Goal: Task Accomplishment & Management: Manage account settings

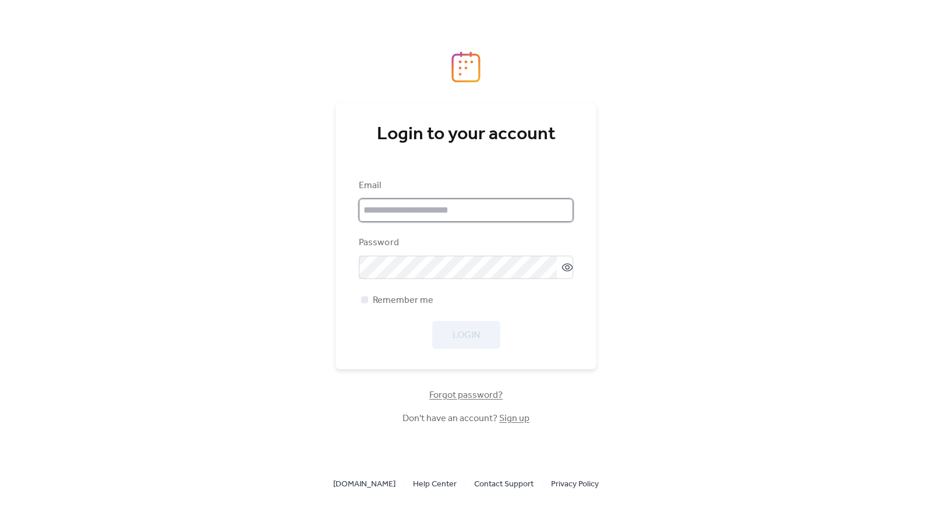
click at [387, 210] on input "email" at bounding box center [466, 210] width 214 height 23
type input "**********"
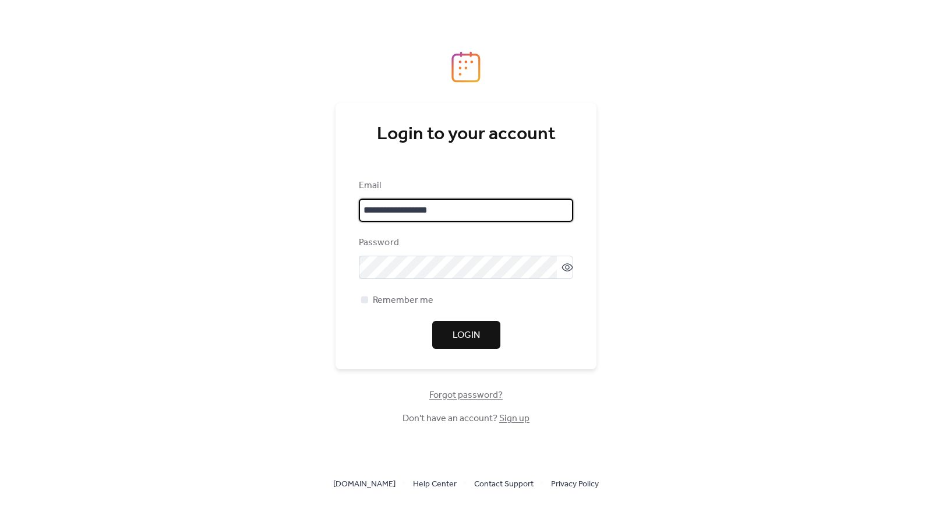
click at [468, 339] on span "Login" at bounding box center [465, 335] width 27 height 14
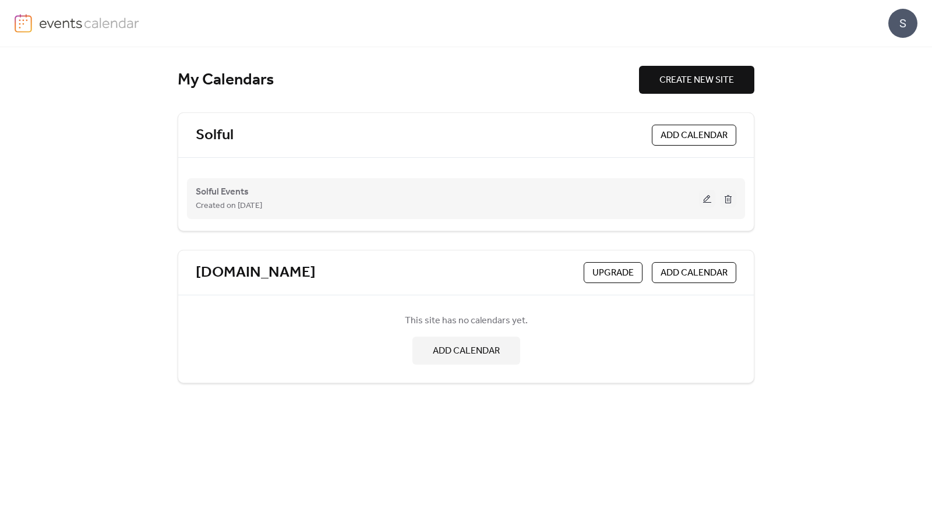
click at [710, 196] on button at bounding box center [707, 198] width 16 height 17
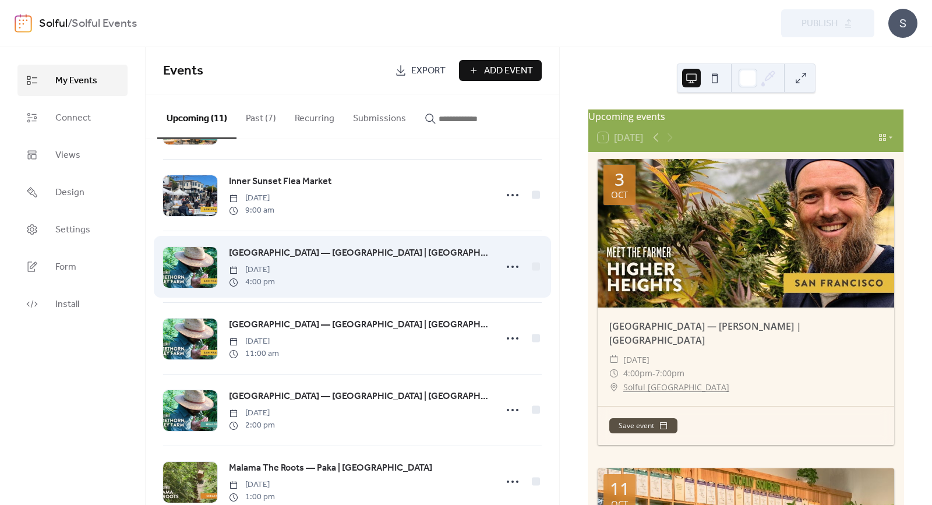
scroll to position [142, 0]
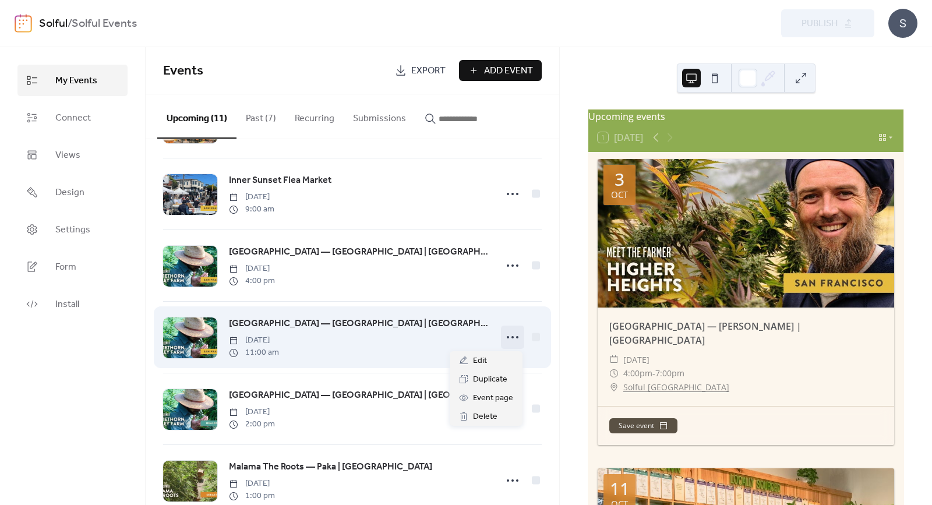
drag, startPoint x: 510, startPoint y: 337, endPoint x: 497, endPoint y: 339, distance: 12.4
click at [511, 337] on circle at bounding box center [512, 337] width 2 height 2
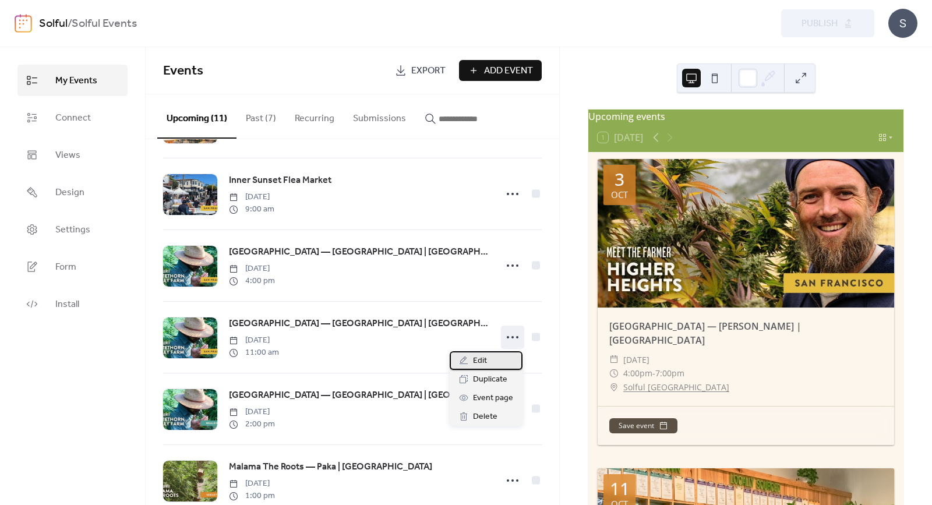
click at [494, 359] on div "Edit" at bounding box center [486, 360] width 73 height 19
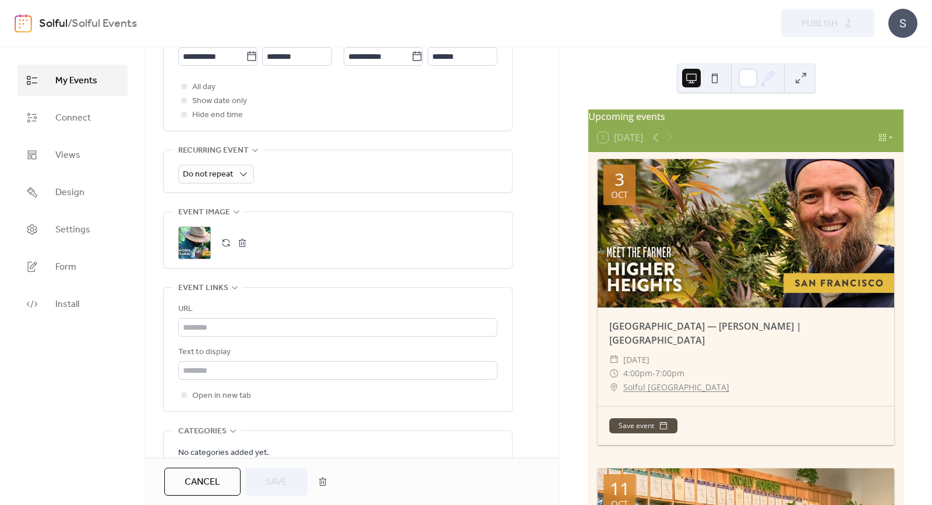
scroll to position [449, 0]
click at [207, 240] on div ";" at bounding box center [194, 242] width 33 height 33
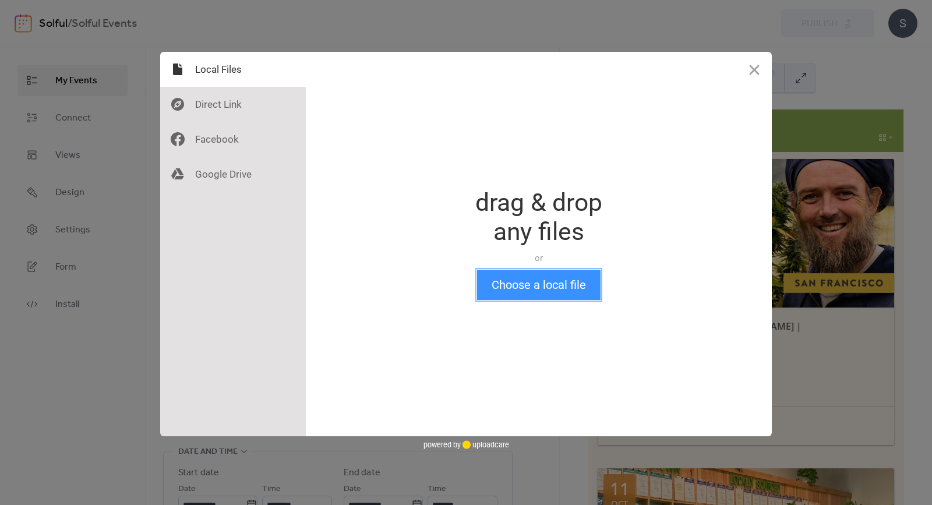
click at [550, 287] on button "Choose a local file" at bounding box center [538, 285] width 123 height 30
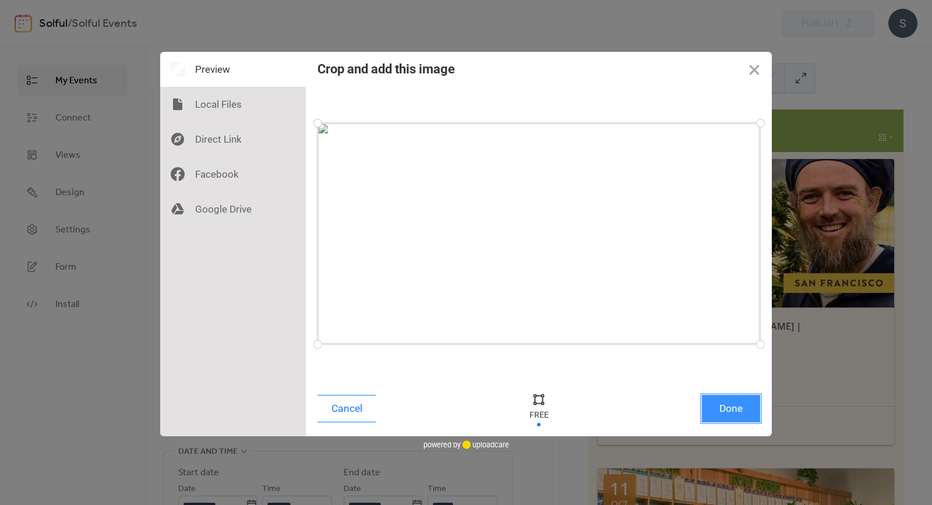
click at [731, 406] on button "Done" at bounding box center [731, 408] width 58 height 27
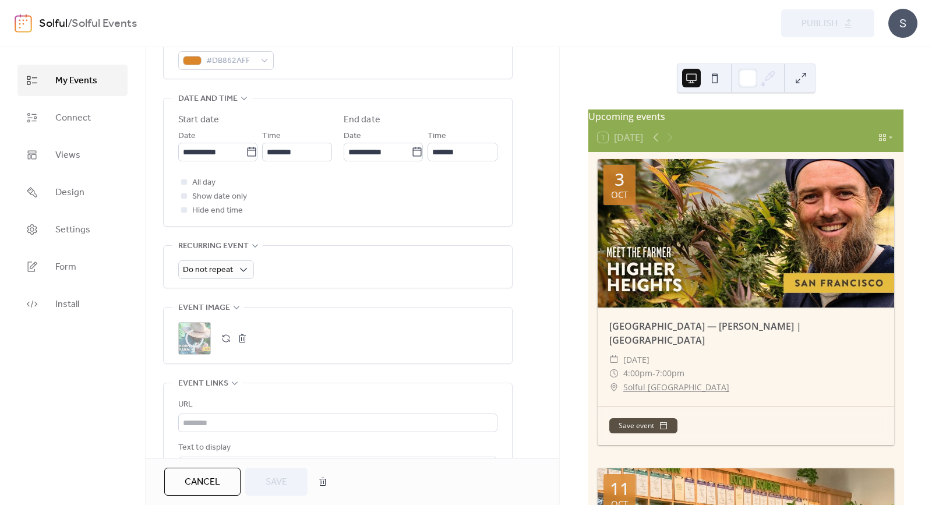
scroll to position [596, 0]
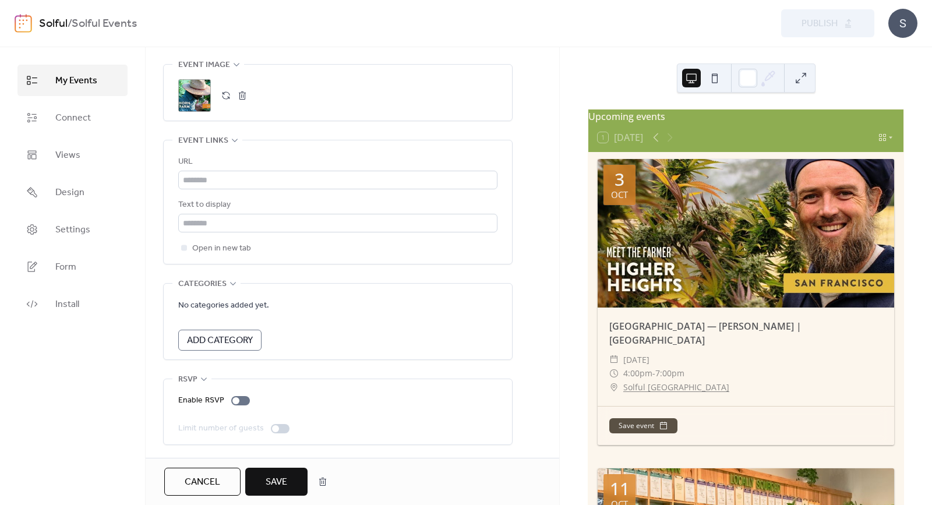
click at [292, 469] on button "Save" at bounding box center [276, 482] width 62 height 28
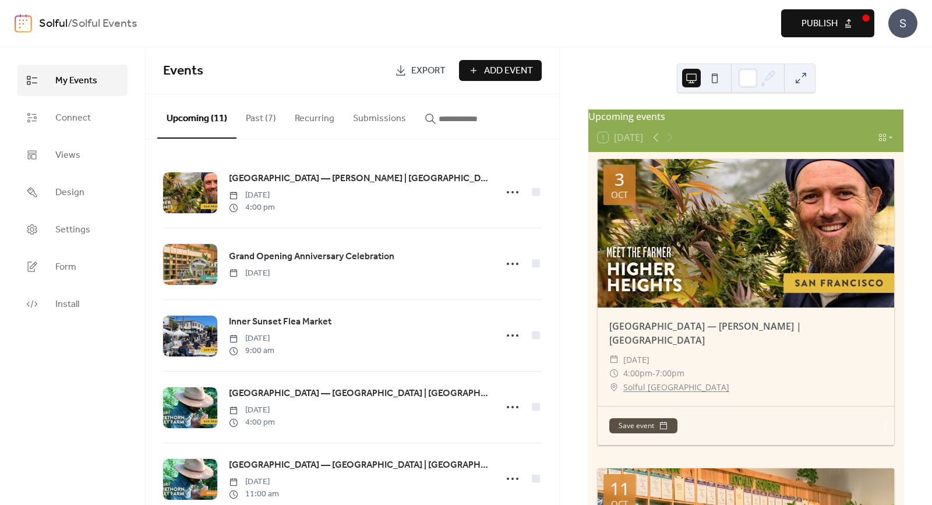
click at [816, 22] on span "Publish" at bounding box center [819, 24] width 36 height 14
